Goal: Task Accomplishment & Management: Manage account settings

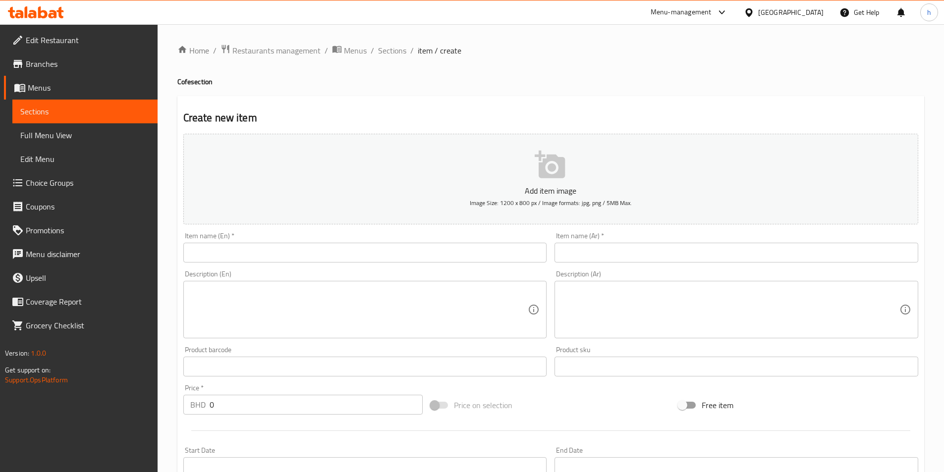
click at [754, 16] on icon at bounding box center [749, 12] width 10 height 10
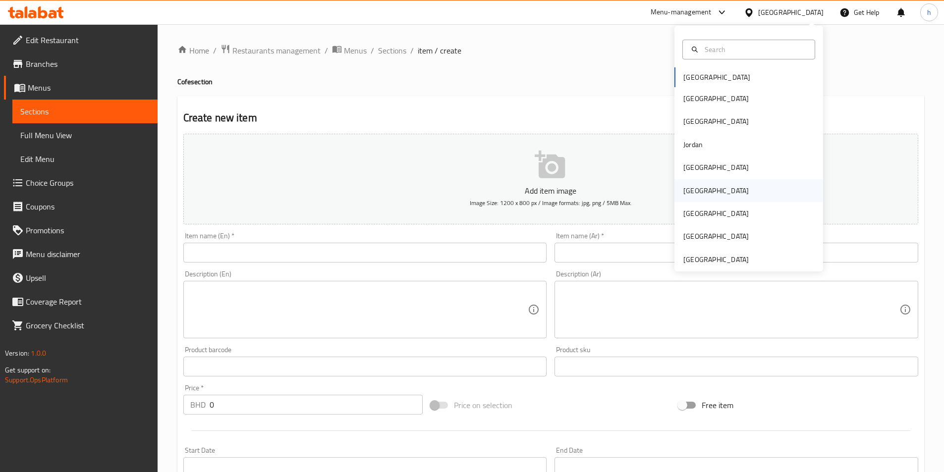
click at [693, 187] on div "[GEOGRAPHIC_DATA]" at bounding box center [715, 190] width 65 height 11
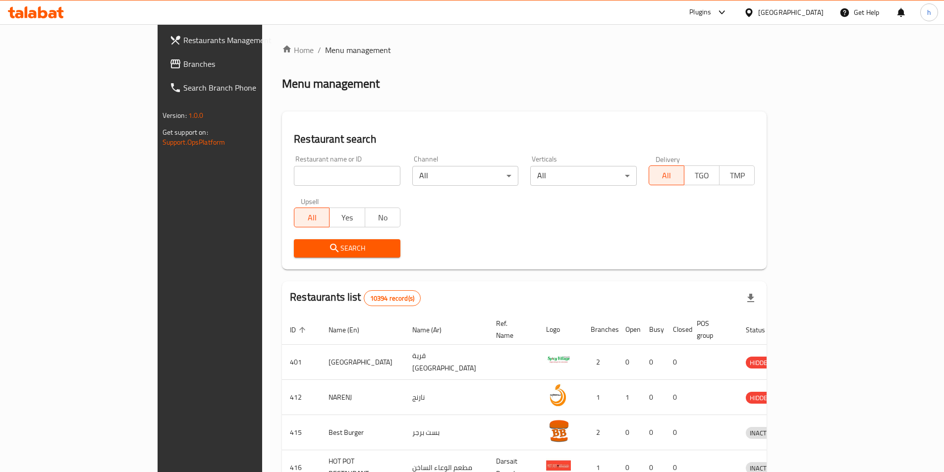
click at [52, 16] on icon at bounding box center [36, 12] width 56 height 12
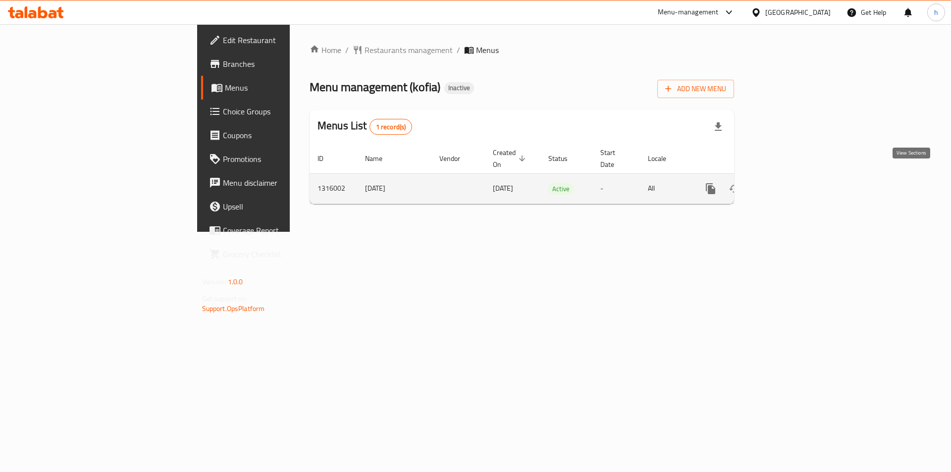
click at [788, 183] on icon "enhanced table" at bounding box center [782, 189] width 12 height 12
